Goal: Information Seeking & Learning: Find specific fact

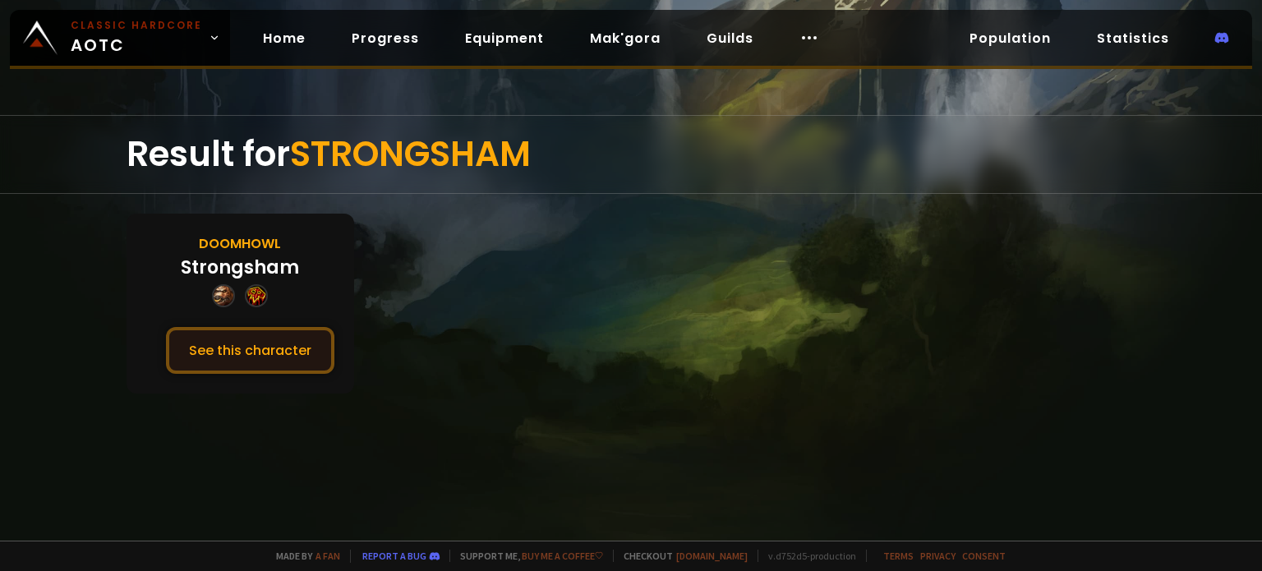
click at [217, 359] on button "See this character" at bounding box center [250, 350] width 168 height 47
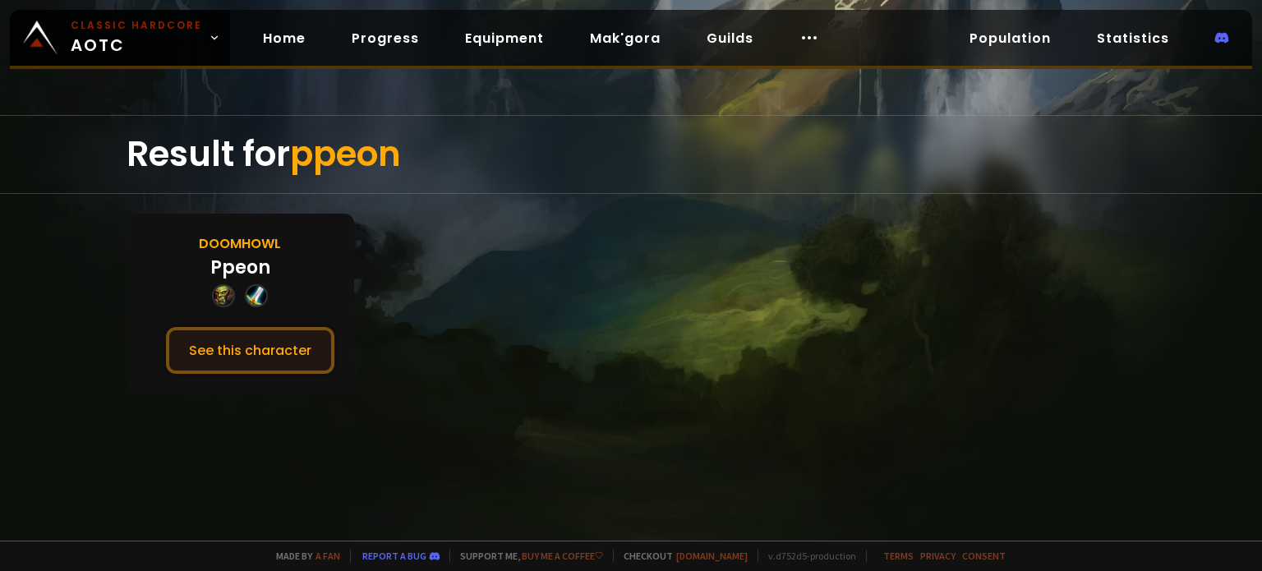
click at [281, 334] on button "See this character" at bounding box center [250, 350] width 168 height 47
